Goal: Task Accomplishment & Management: Manage account settings

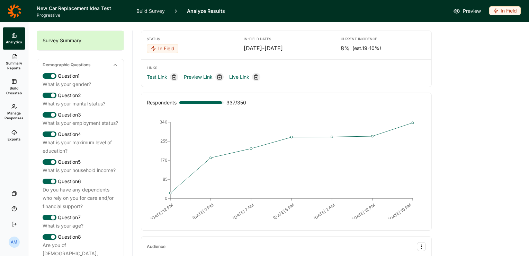
click at [15, 59] on use at bounding box center [15, 56] width 4 height 5
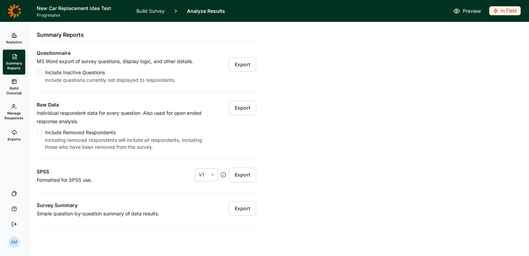
click at [237, 107] on button "Export" at bounding box center [242, 107] width 27 height 15
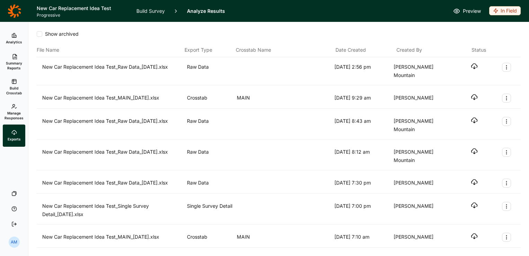
click at [471, 67] on icon "button" at bounding box center [474, 66] width 7 height 7
click at [17, 60] on link "Summary Reports" at bounding box center [14, 62] width 23 height 25
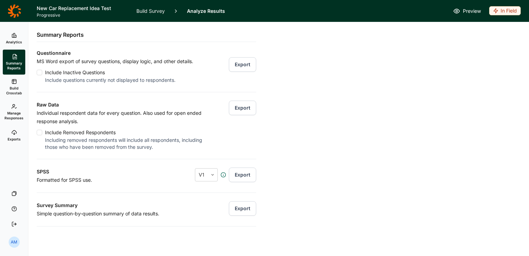
click at [17, 41] on span "Analytics" at bounding box center [14, 41] width 16 height 5
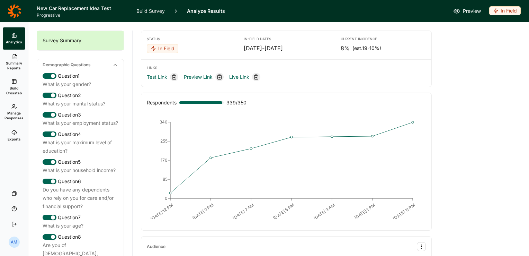
click at [160, 51] on div "In Field" at bounding box center [163, 48] width 32 height 9
click at [163, 49] on div "In Field" at bounding box center [163, 48] width 32 height 9
click at [198, 41] on div "Status In Field" at bounding box center [189, 45] width 97 height 28
click at [504, 10] on div "In Field" at bounding box center [505, 10] width 32 height 9
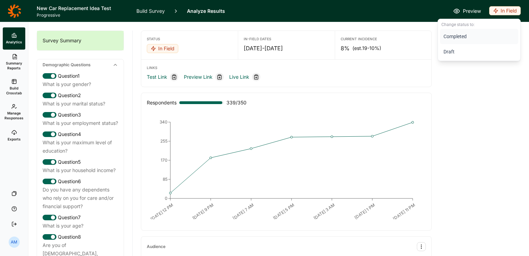
click at [458, 35] on button "Completed" at bounding box center [479, 36] width 78 height 15
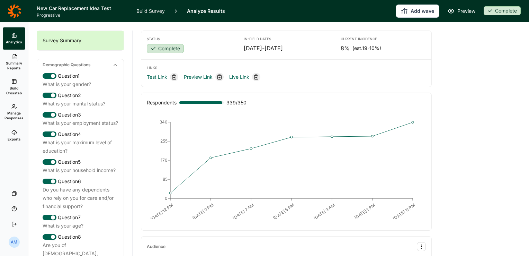
click at [17, 62] on span "Summary Reports" at bounding box center [14, 66] width 17 height 10
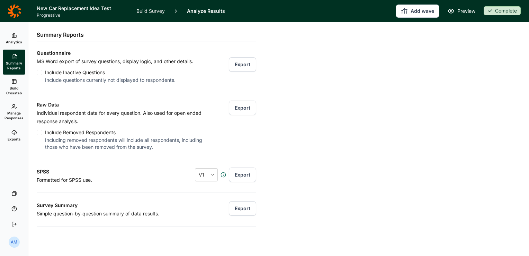
click at [13, 43] on span "Analytics" at bounding box center [14, 41] width 16 height 5
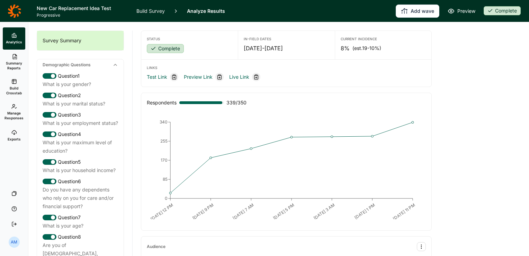
click at [10, 115] on span "Manage Responses" at bounding box center [14, 115] width 19 height 10
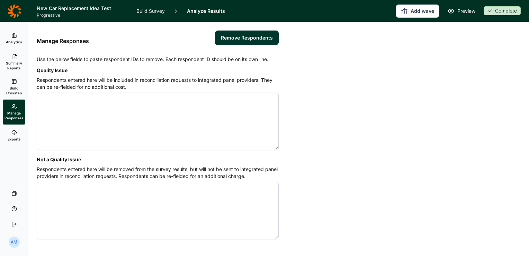
scroll to position [18, 0]
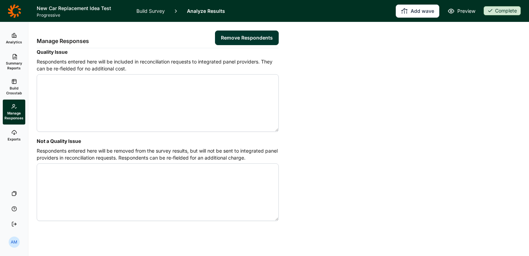
click at [69, 179] on textarea "Not a Quality Issue" at bounding box center [158, 191] width 242 height 57
paste textarea "4587967 4588067 4588183 4588319 4588726 4592650 4593312 4595068 4595358 4595838…"
type textarea "4587967 4588067 4588183 4588319 4588726 4592650 4593312 4595068 4595358 4595838…"
click at [136, 106] on textarea "Quality Issue" at bounding box center [158, 102] width 242 height 57
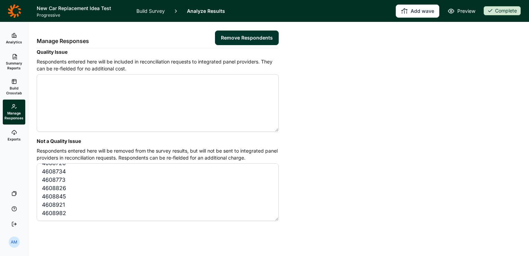
paste textarea "4588026 4623609 4623649 4623669 4623725 4623766 4623830 4623955 4624105 4624318…"
type textarea "4588026 4623609 4623649 4623669 4623725 4623766 4623830 4623955 4624105 4624318…"
click at [247, 34] on button "Remove Respondents" at bounding box center [247, 37] width 64 height 15
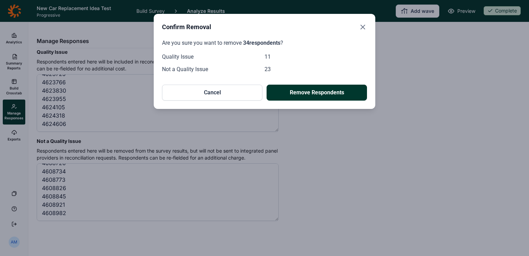
click at [328, 93] on button "Remove Respondents" at bounding box center [317, 92] width 100 height 16
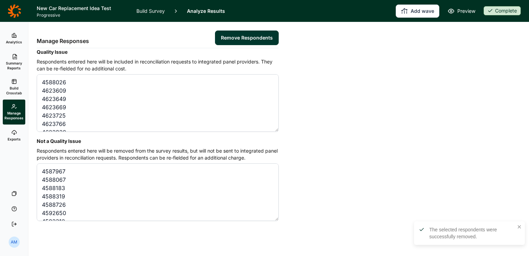
scroll to position [0, 0]
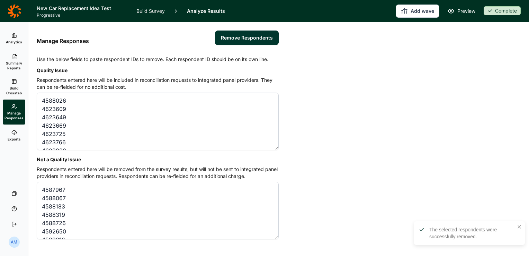
click at [17, 62] on span "Summary Reports" at bounding box center [14, 66] width 17 height 10
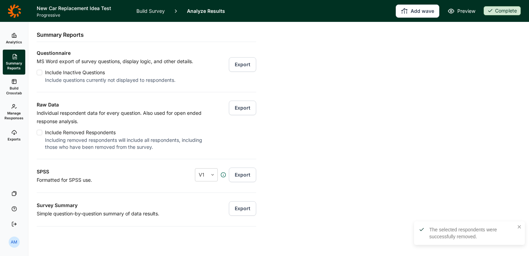
click at [17, 44] on span "Analytics" at bounding box center [14, 41] width 16 height 5
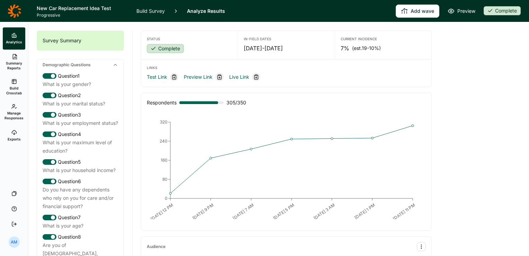
click at [16, 65] on span "Summary Reports" at bounding box center [14, 66] width 17 height 10
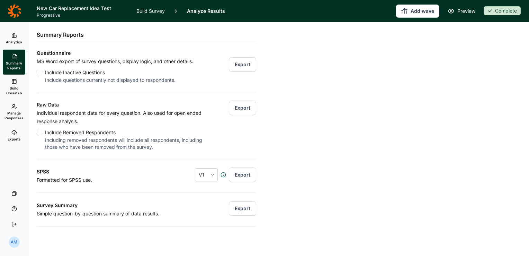
click at [17, 87] on span "Build Crosstab" at bounding box center [14, 91] width 17 height 10
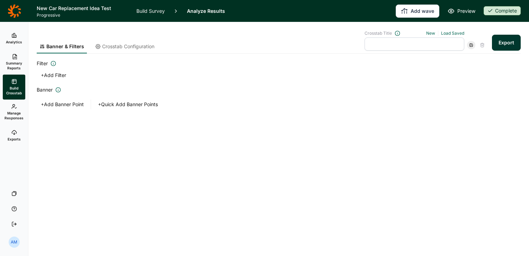
click at [499, 42] on button "Export" at bounding box center [506, 43] width 29 height 16
click at [466, 234] on link "download your file here" at bounding box center [465, 236] width 54 height 6
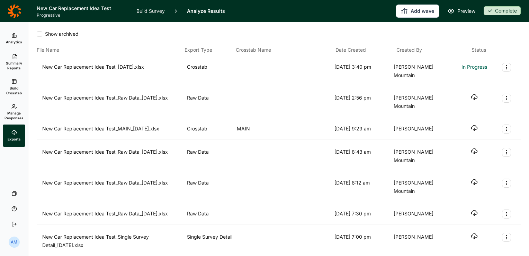
click at [18, 57] on link "Summary Reports" at bounding box center [14, 62] width 23 height 25
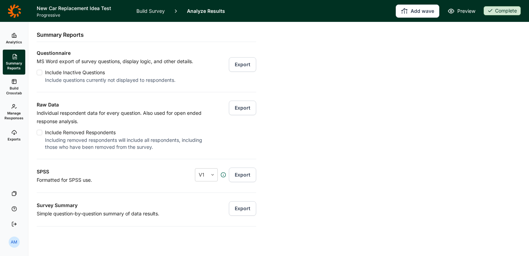
click at [237, 107] on button "Export" at bounding box center [242, 107] width 27 height 15
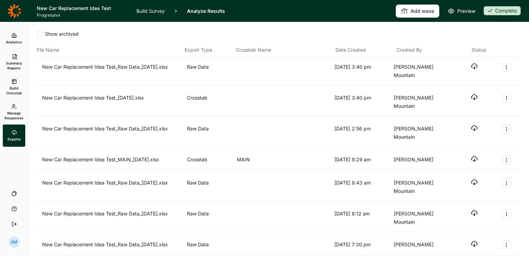
click at [471, 66] on use "button" at bounding box center [474, 66] width 6 height 5
click at [15, 107] on icon at bounding box center [14, 107] width 6 height 6
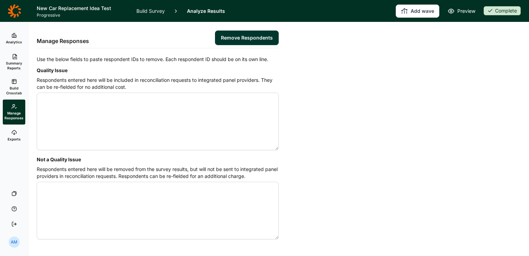
scroll to position [18, 0]
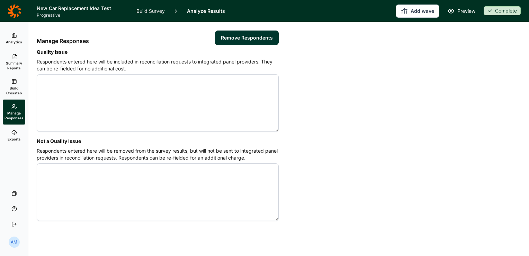
click at [66, 189] on textarea "Not a Quality Issue" at bounding box center [158, 191] width 242 height 57
paste textarea "4588192 4590457 4592704 4595484 4595554"
type textarea "4588192 4590457 4592704 4595484 4595554"
click at [242, 38] on button "Remove Respondents" at bounding box center [247, 37] width 64 height 15
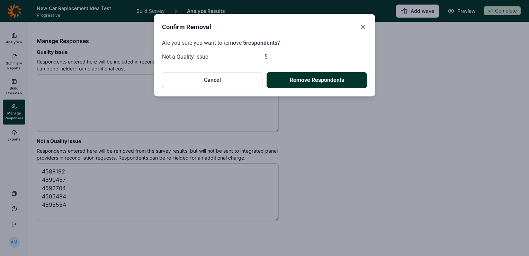
click at [324, 82] on button "Remove Respondents" at bounding box center [317, 80] width 100 height 16
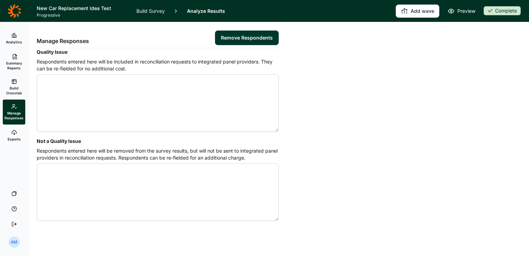
scroll to position [0, 0]
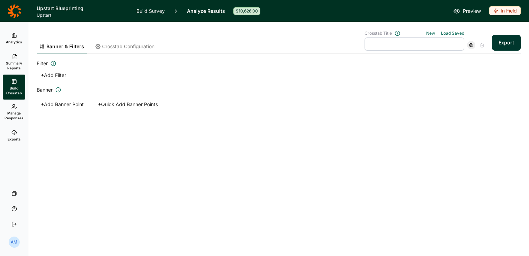
click at [8, 38] on link "Analytics" at bounding box center [14, 38] width 23 height 22
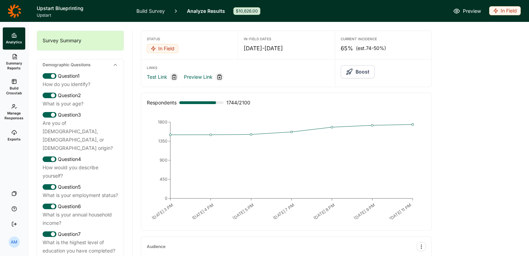
click at [14, 63] on span "Summary Reports" at bounding box center [14, 66] width 17 height 10
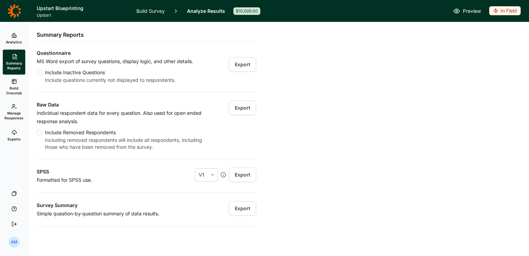
click at [238, 106] on button "Export" at bounding box center [242, 107] width 27 height 15
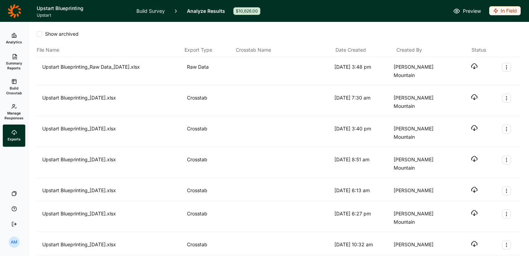
click at [471, 65] on use "button" at bounding box center [474, 66] width 6 height 5
click at [15, 114] on span "Manage Responses" at bounding box center [14, 115] width 19 height 10
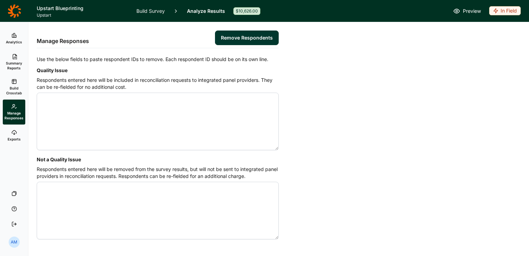
click at [75, 102] on textarea "Quality Issue" at bounding box center [158, 120] width 242 height 57
type textarea "4611211 4611385 4611410 4611468 4611535 4611539 4611541 4611576 4611599 4611623…"
click at [225, 35] on button "Remove Respondents" at bounding box center [247, 37] width 64 height 15
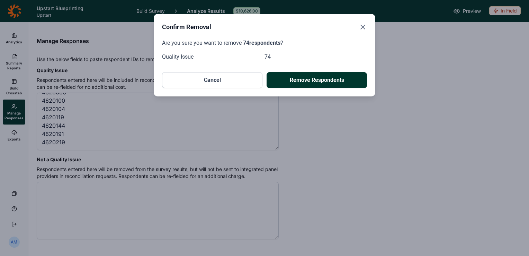
click at [311, 74] on button "Remove Respondents" at bounding box center [317, 80] width 100 height 16
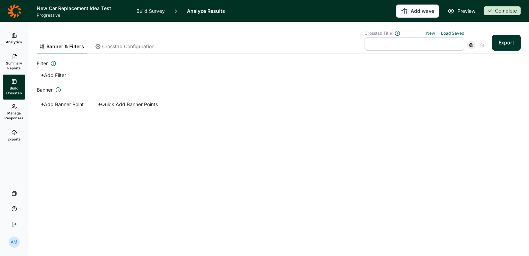
click at [15, 15] on icon at bounding box center [14, 10] width 13 height 13
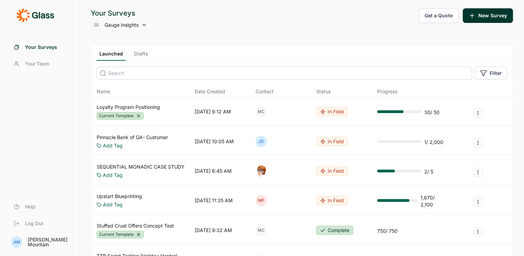
click at [123, 193] on link "Upstart Blueprinting" at bounding box center [119, 196] width 45 height 7
